Goal: Task Accomplishment & Management: Manage account settings

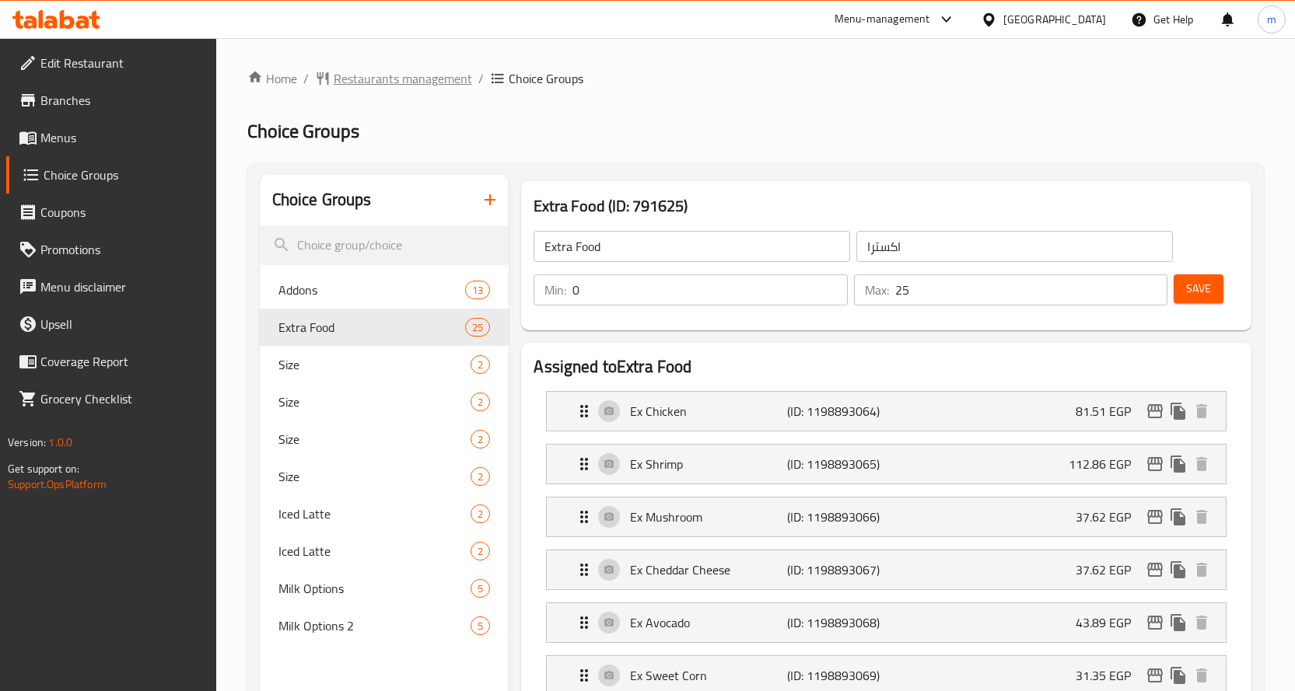
scroll to position [1359, 0]
click at [387, 79] on span "Restaurants management" at bounding box center [403, 78] width 138 height 19
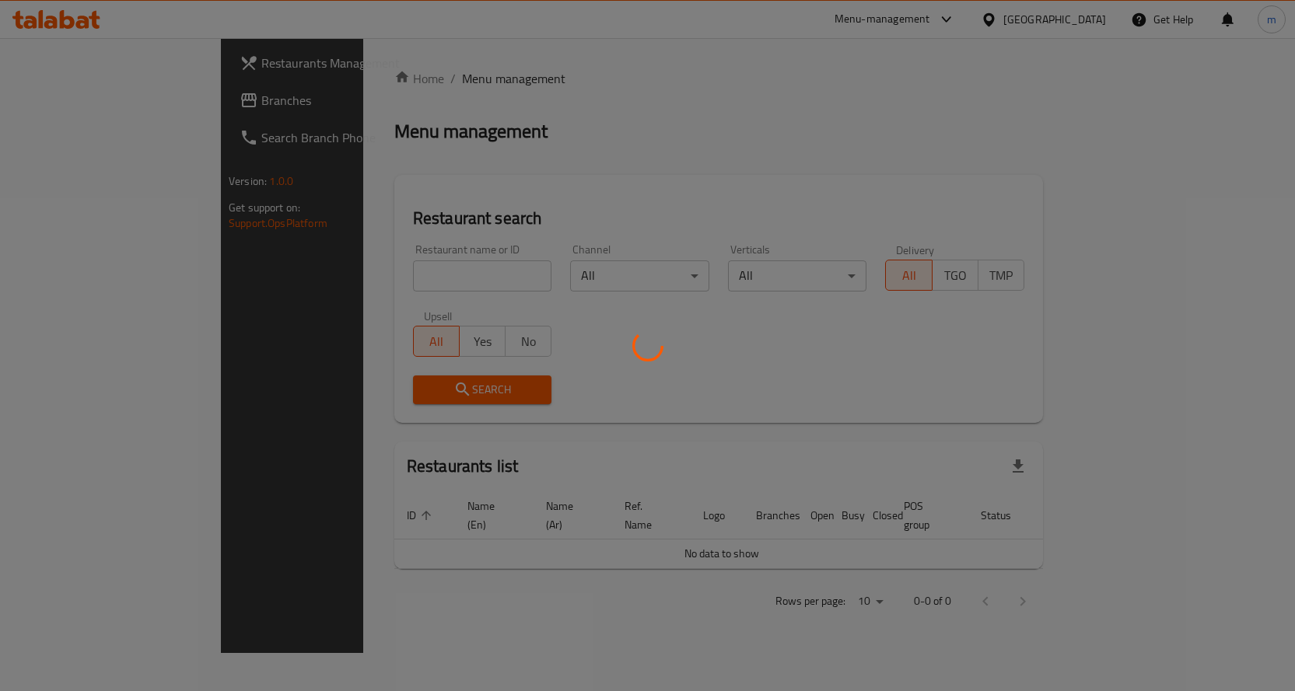
click at [47, 104] on div at bounding box center [647, 345] width 1295 height 691
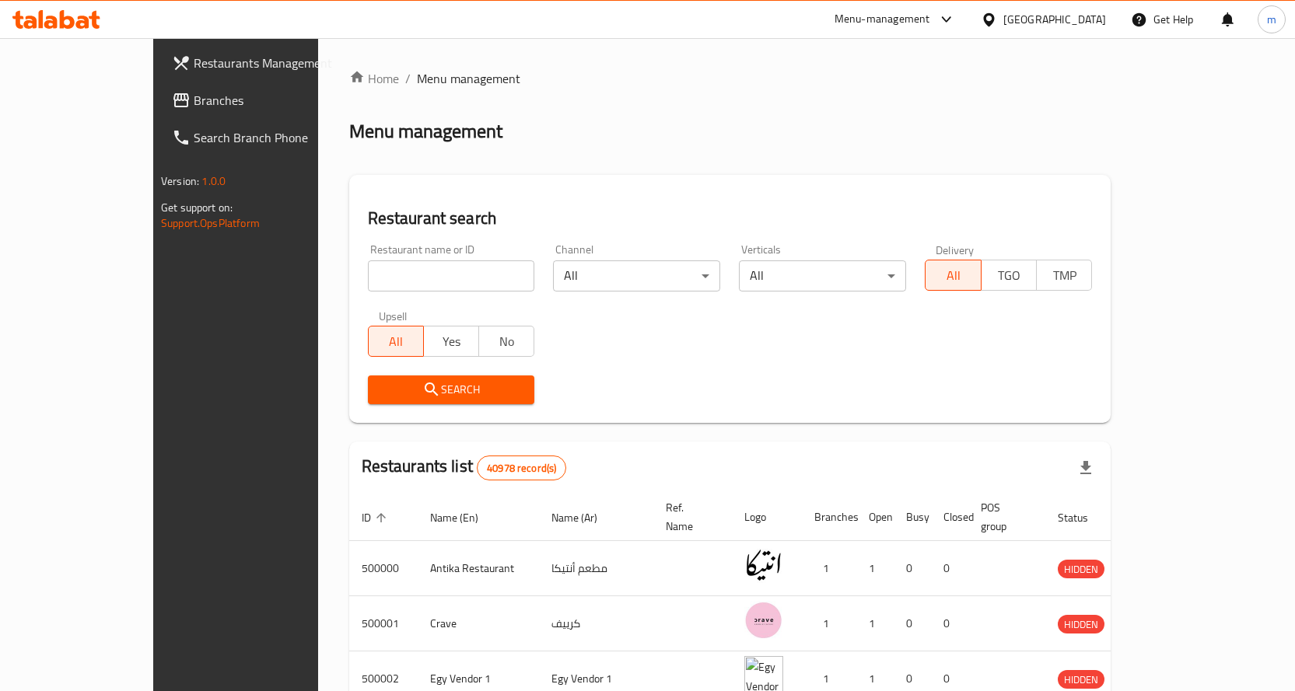
click at [194, 104] on span "Branches" at bounding box center [275, 100] width 163 height 19
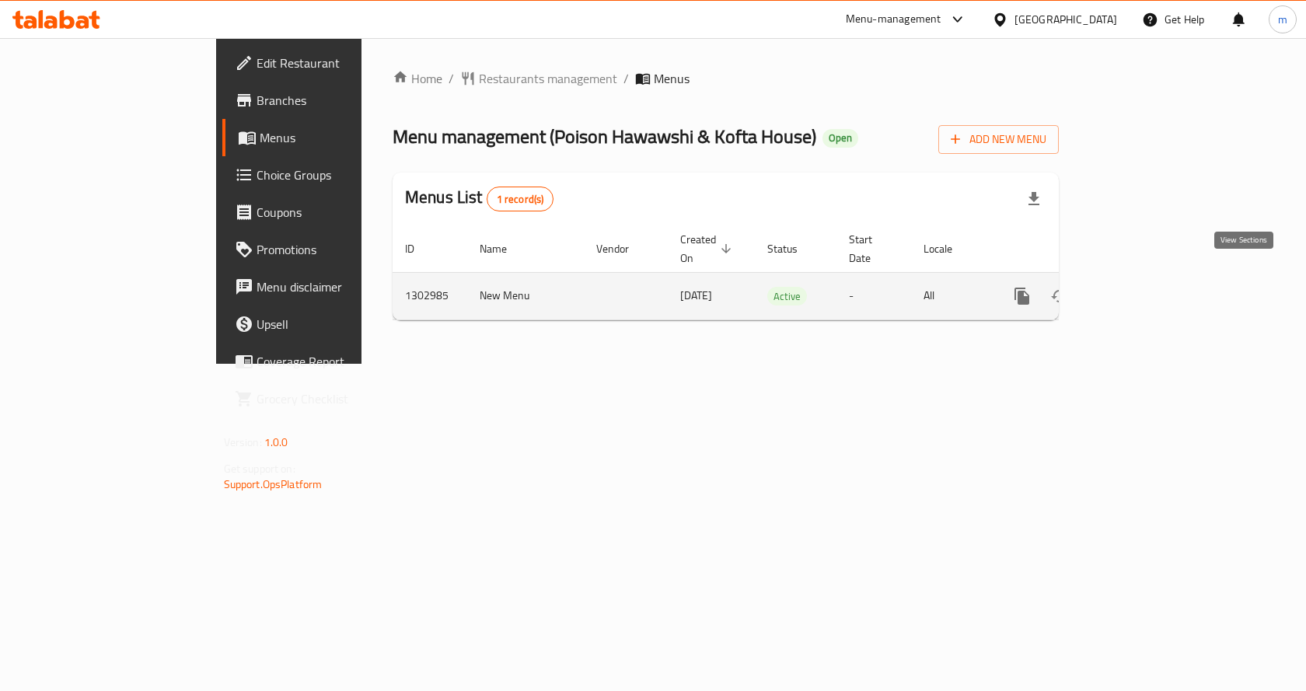
click at [1141, 289] on icon "enhanced table" at bounding box center [1134, 296] width 14 height 14
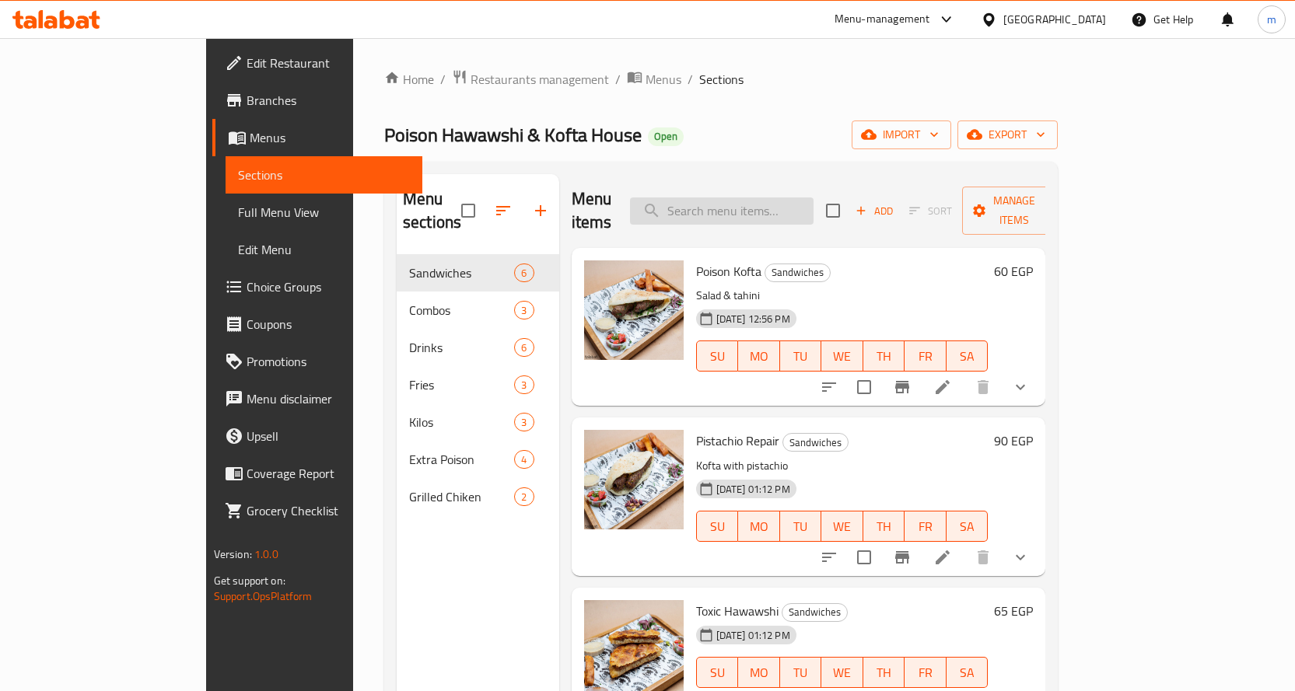
click at [793, 197] on input "search" at bounding box center [721, 210] width 183 height 27
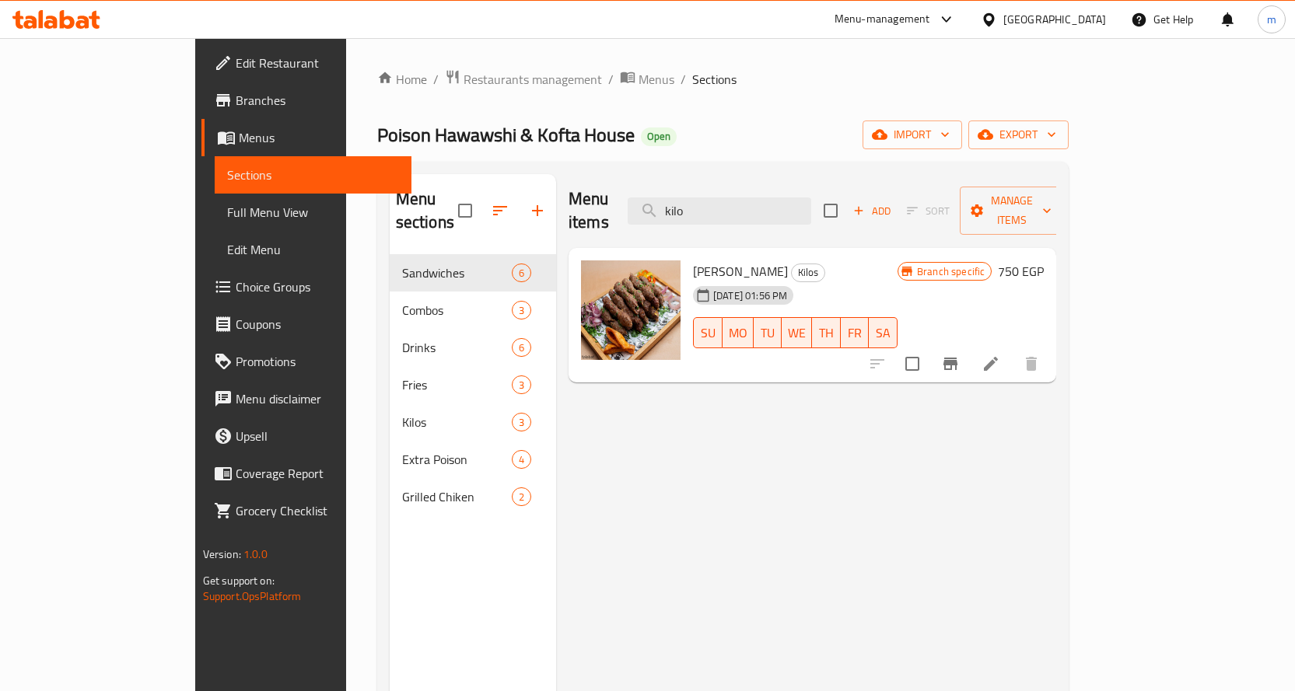
type input "kilo"
click at [1000, 355] on icon at bounding box center [990, 364] width 19 height 19
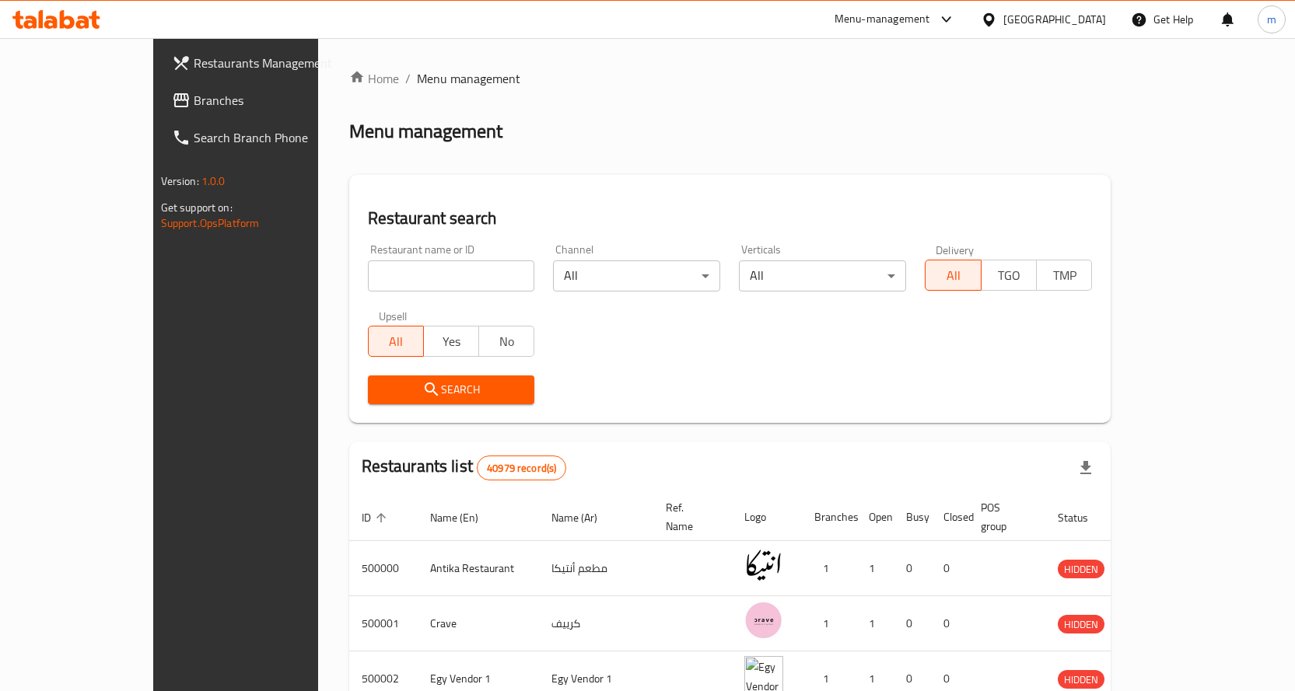
click at [194, 93] on span "Branches" at bounding box center [275, 100] width 163 height 19
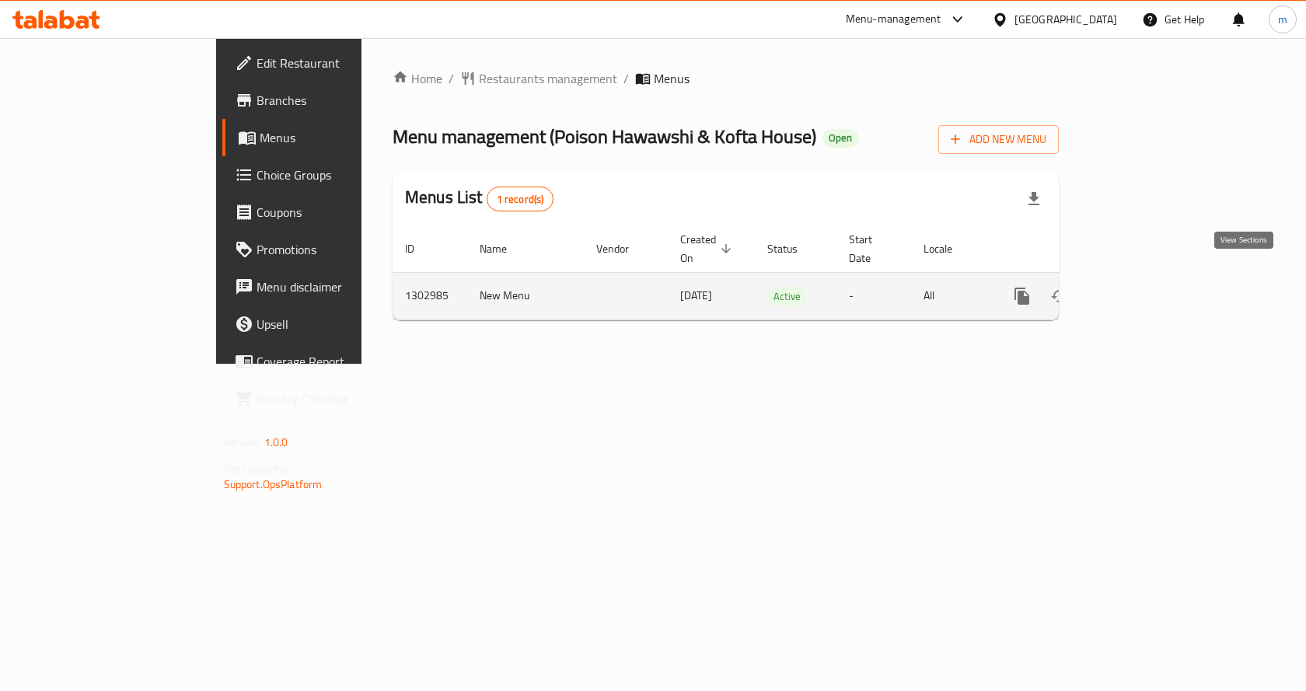
click at [1144, 287] on icon "enhanced table" at bounding box center [1134, 296] width 19 height 19
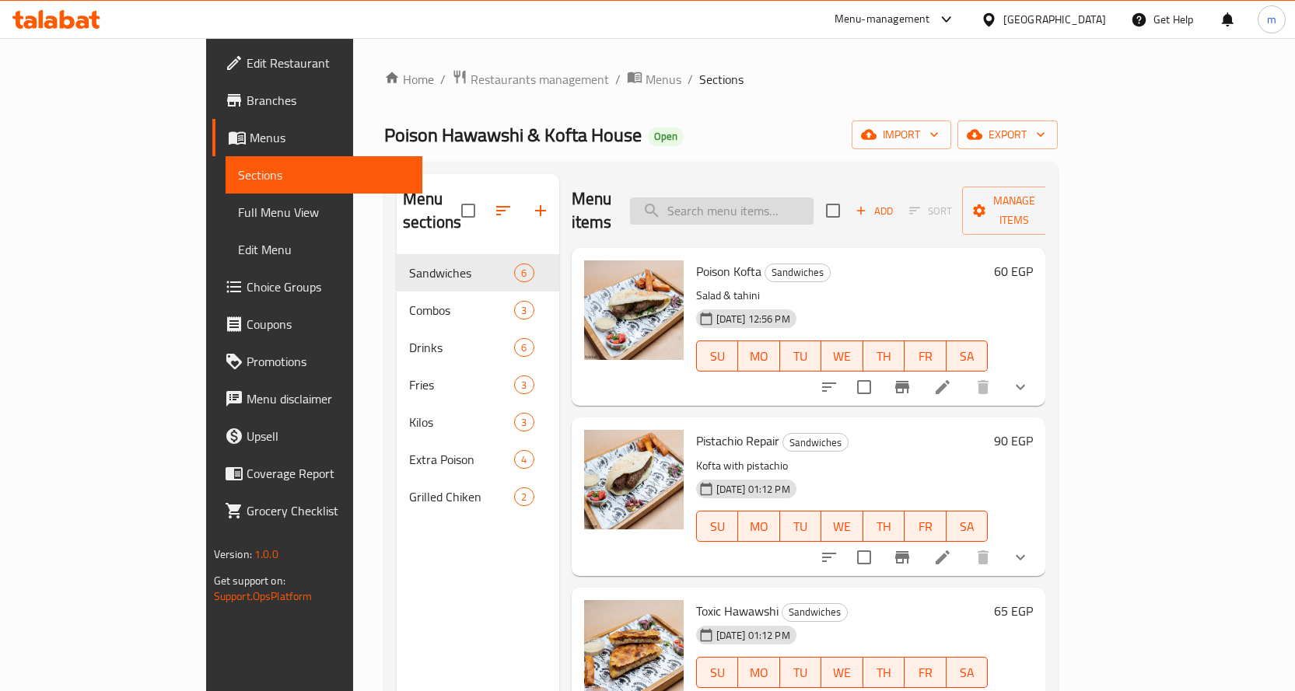
click at [806, 204] on input "search" at bounding box center [721, 210] width 183 height 27
paste input "Kofta"
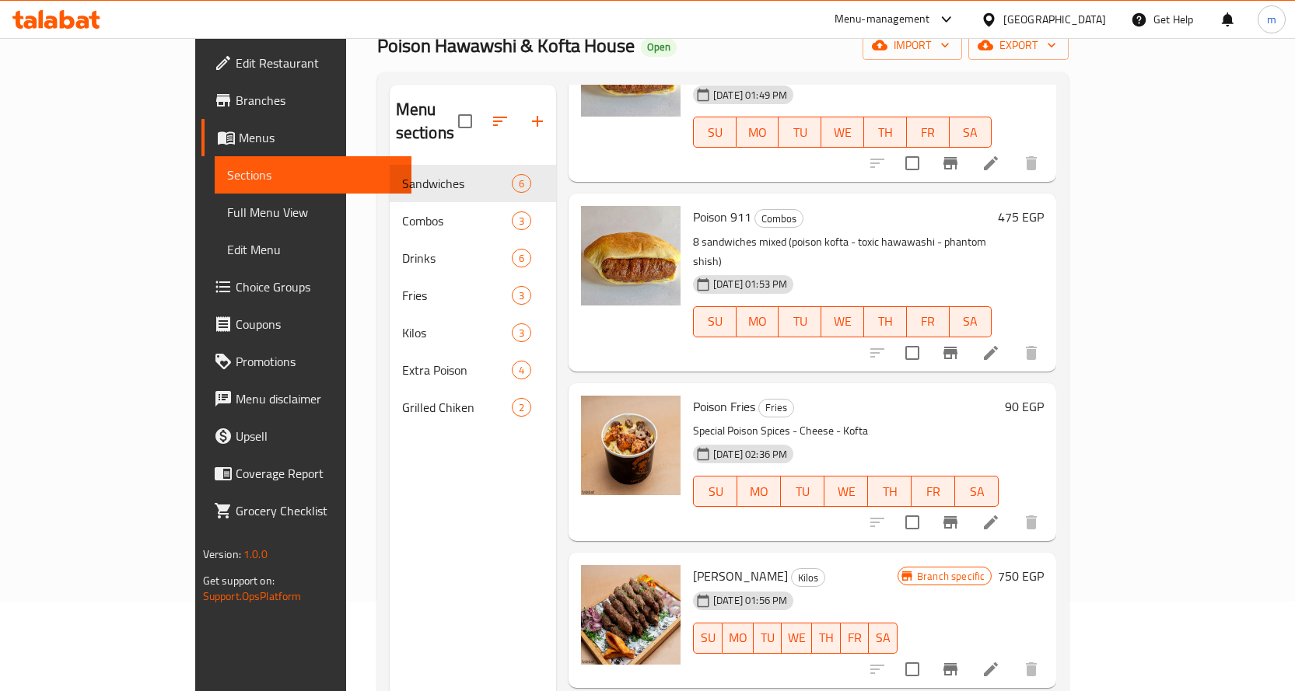
scroll to position [218, 0]
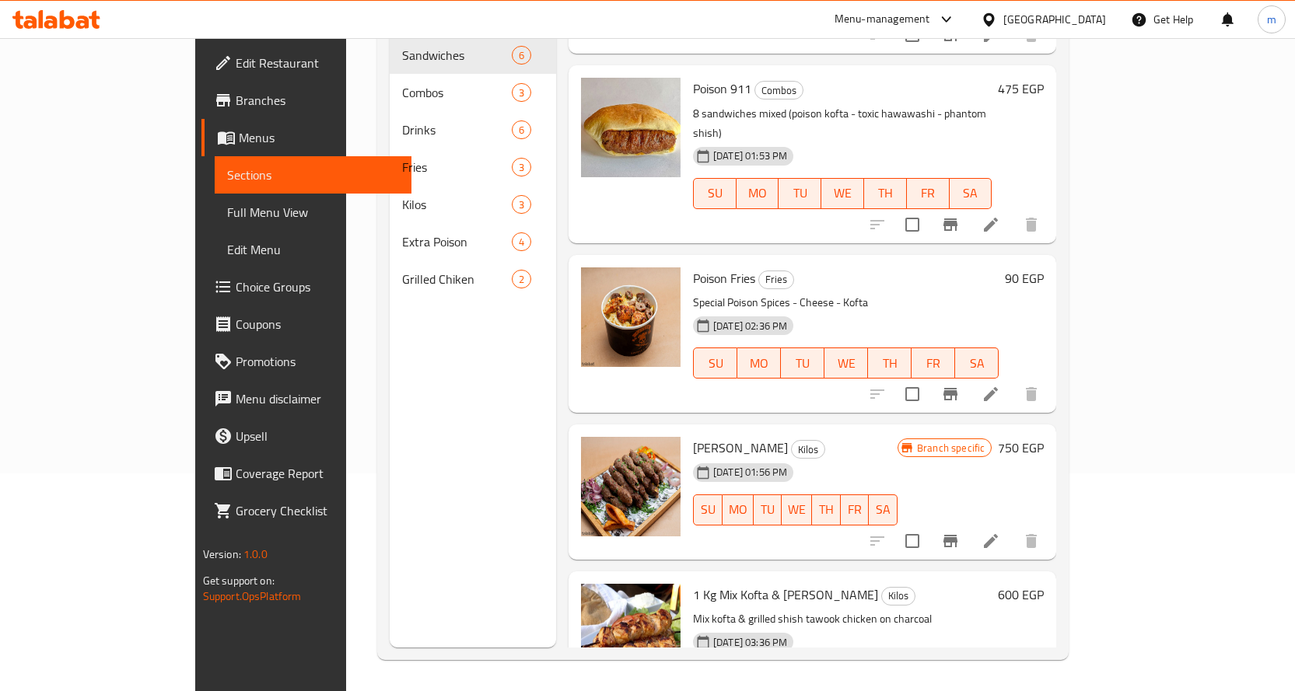
type input "Kofta"
click at [1012, 527] on li at bounding box center [991, 541] width 44 height 28
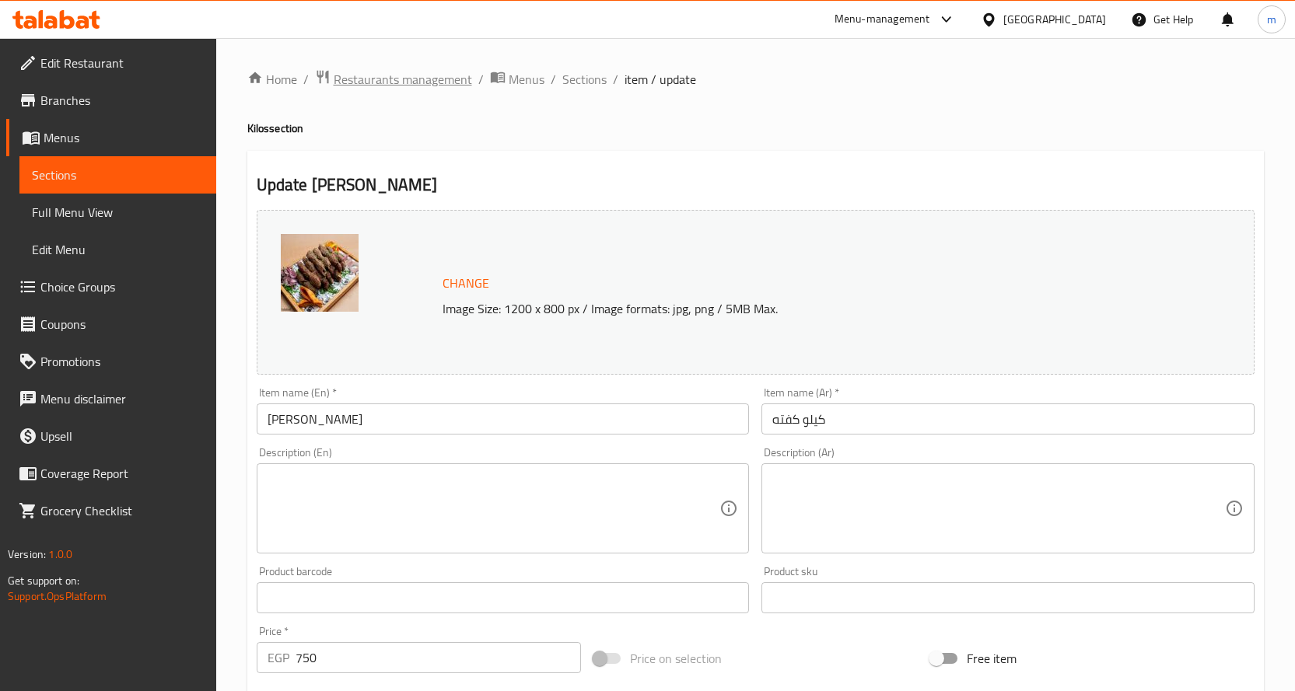
click at [418, 72] on span "Restaurants management" at bounding box center [403, 79] width 138 height 19
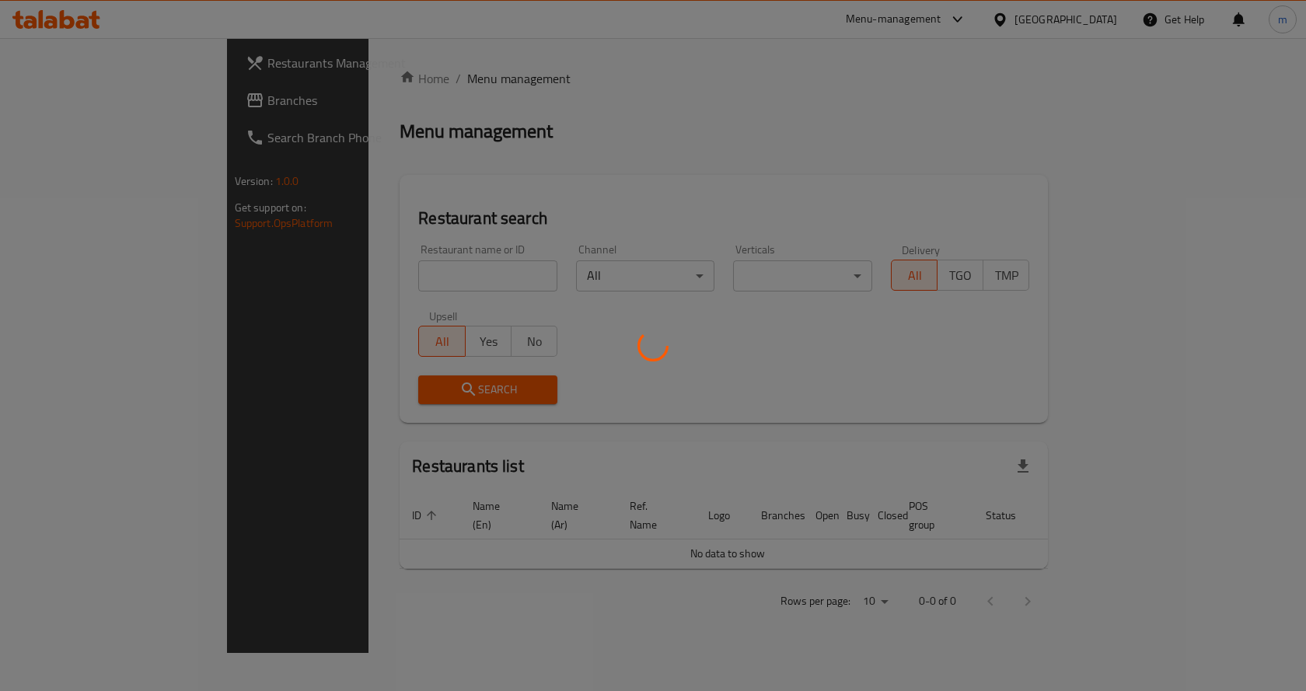
drag, startPoint x: 23, startPoint y: 88, endPoint x: 23, endPoint y: 112, distance: 24.1
click at [19, 107] on div at bounding box center [653, 345] width 1306 height 691
click at [77, 102] on div at bounding box center [653, 345] width 1306 height 691
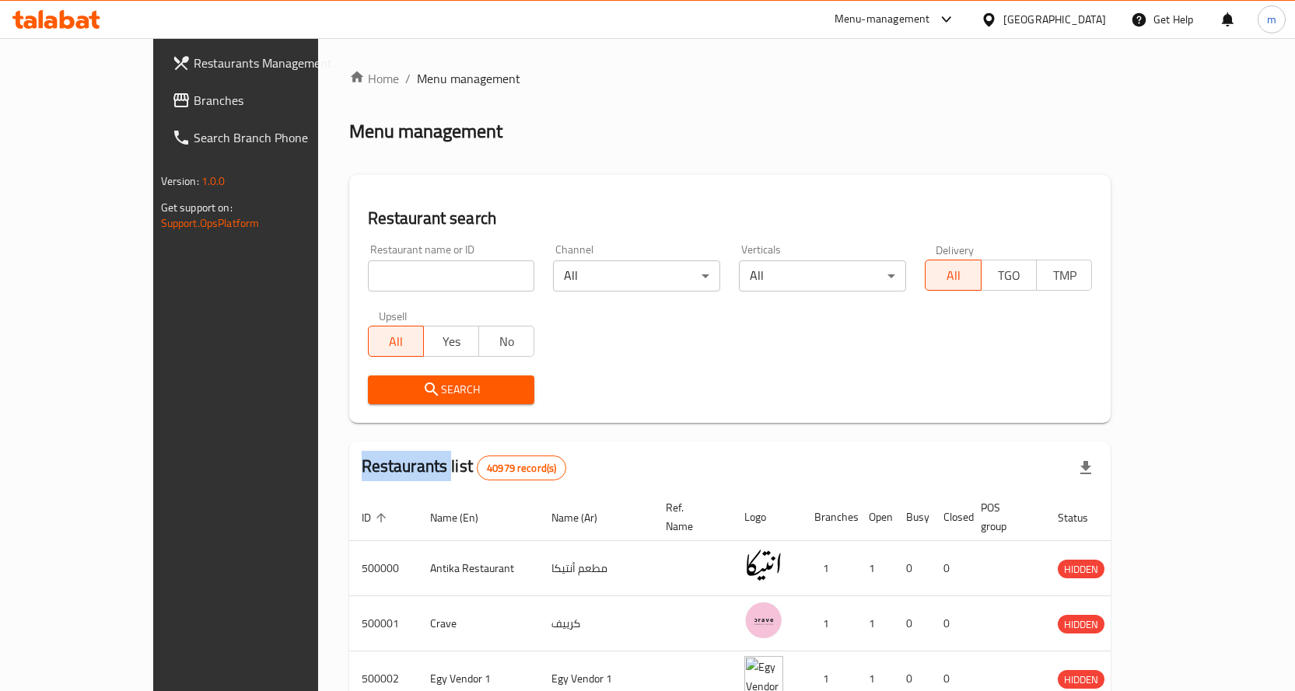
click at [77, 102] on div at bounding box center [647, 345] width 1295 height 691
click at [194, 99] on span "Branches" at bounding box center [275, 100] width 163 height 19
